Goal: Information Seeking & Learning: Understand process/instructions

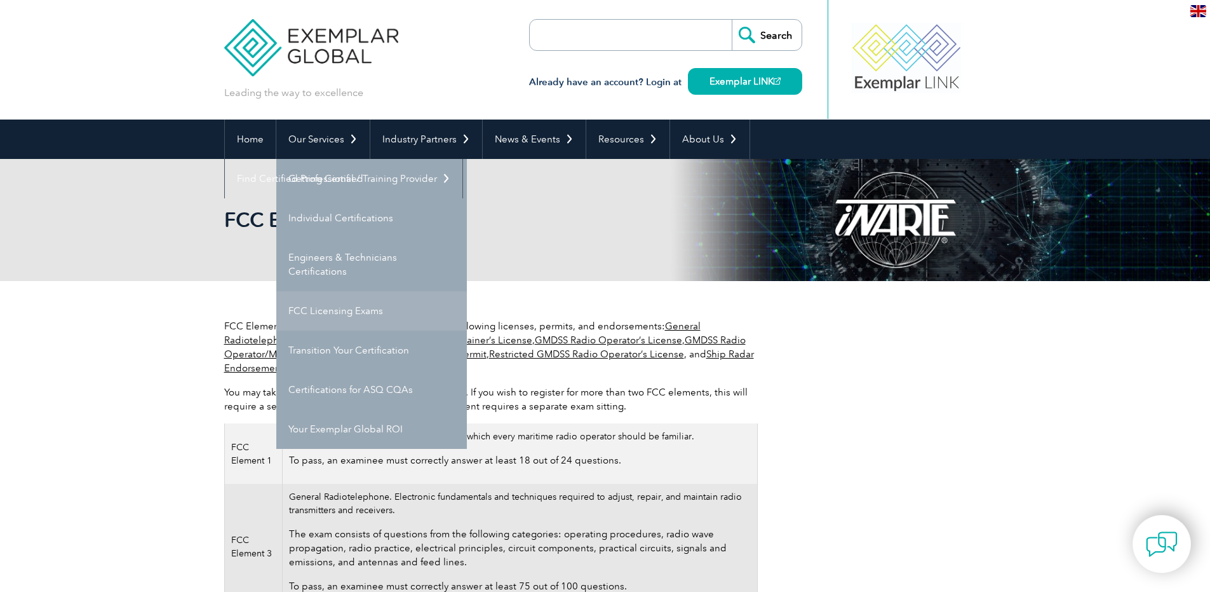
click at [348, 305] on link "FCC Licensing Exams" at bounding box center [371, 310] width 191 height 39
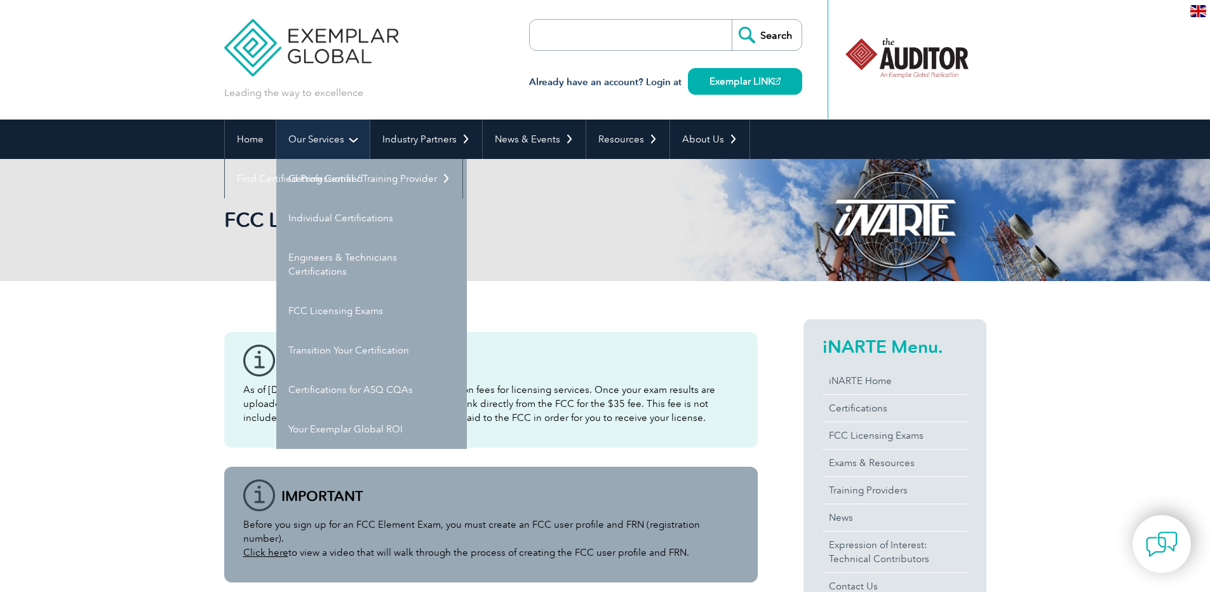
click at [333, 140] on link "Our Services" at bounding box center [322, 138] width 93 height 39
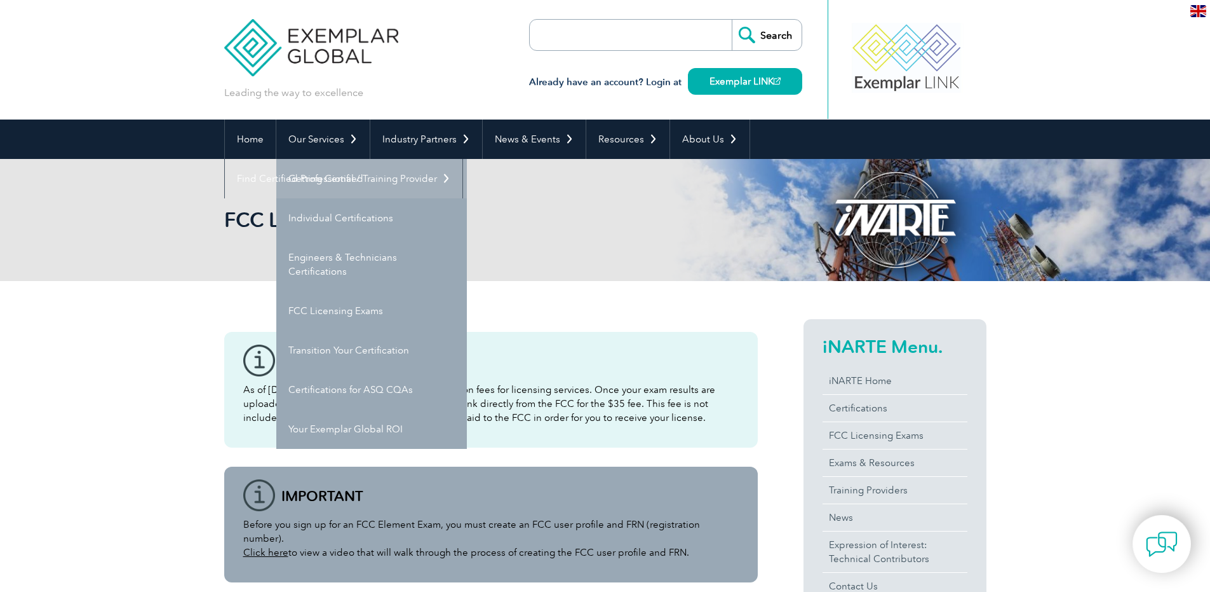
click at [316, 186] on link "Getting Certified" at bounding box center [371, 178] width 191 height 39
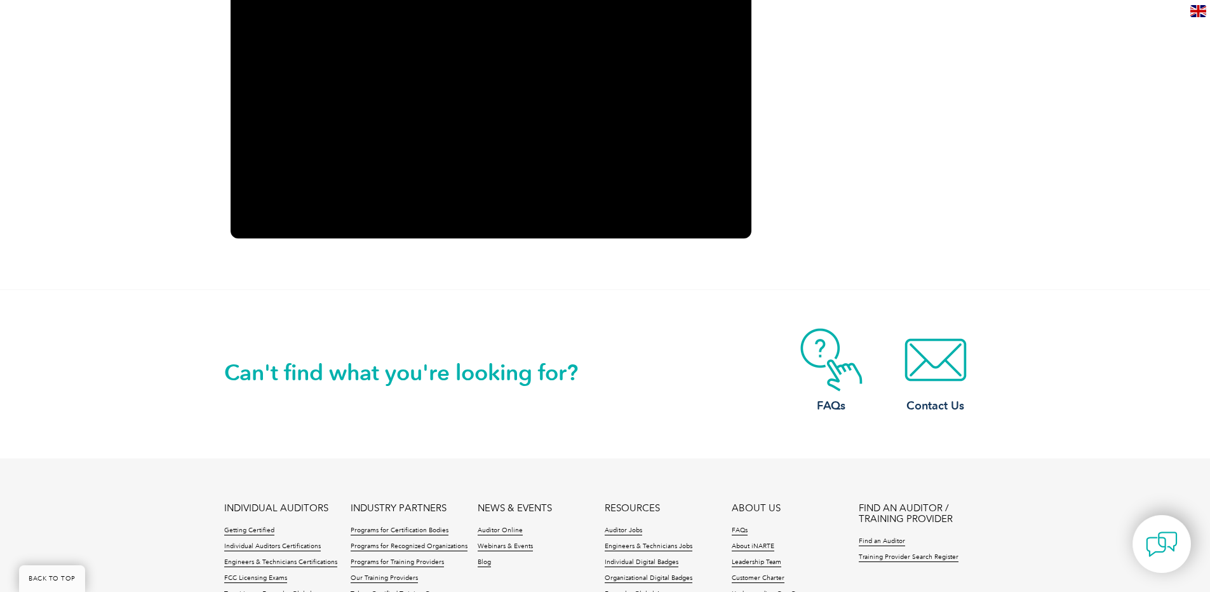
scroll to position [1942, 0]
